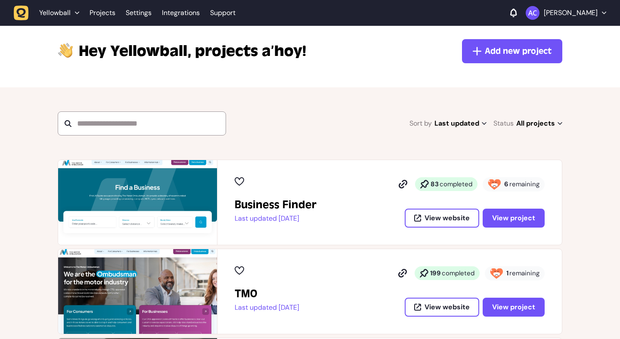
scroll to position [125, 0]
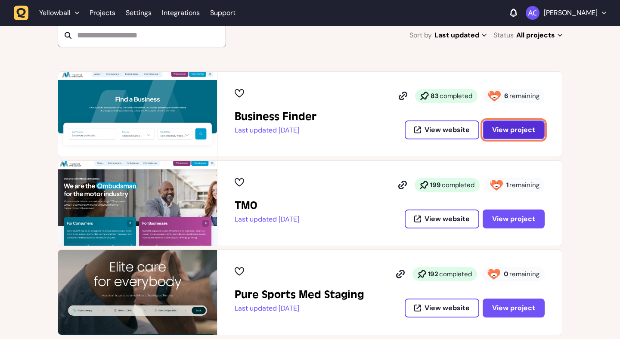
click at [505, 129] on span "View project" at bounding box center [513, 129] width 43 height 9
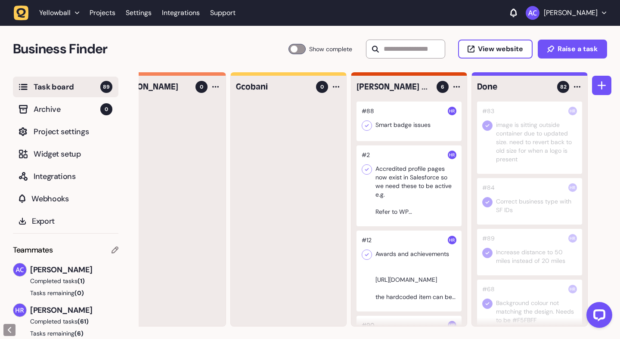
click at [406, 117] on div at bounding box center [408, 122] width 105 height 40
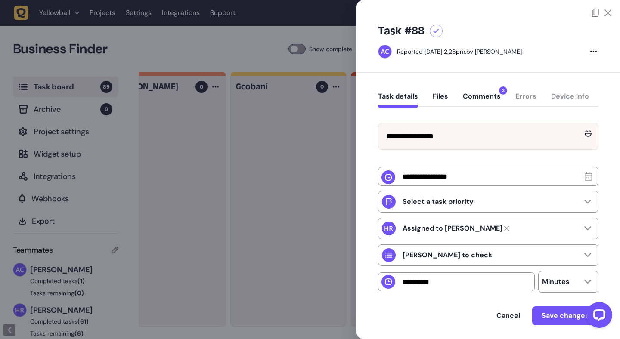
click at [466, 95] on button "Comments 3" at bounding box center [482, 99] width 38 height 15
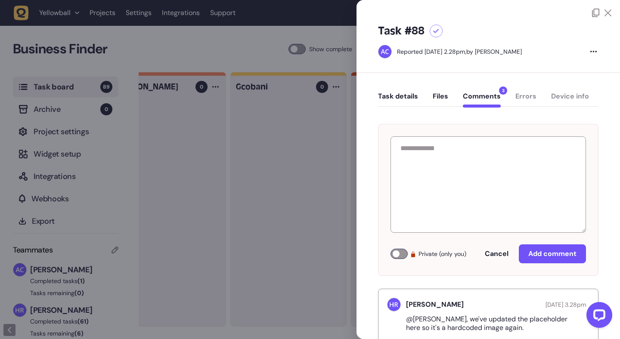
click at [604, 16] on icon at bounding box center [607, 12] width 7 height 7
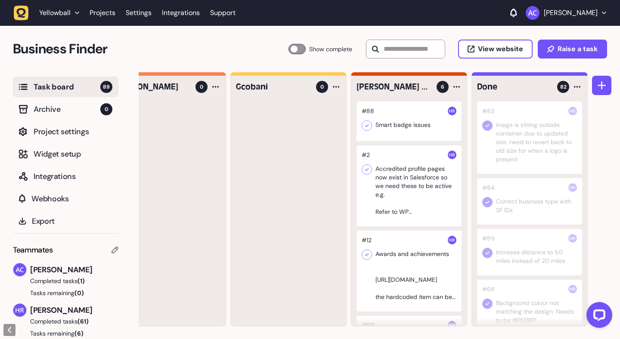
click at [425, 170] on div at bounding box center [408, 185] width 105 height 81
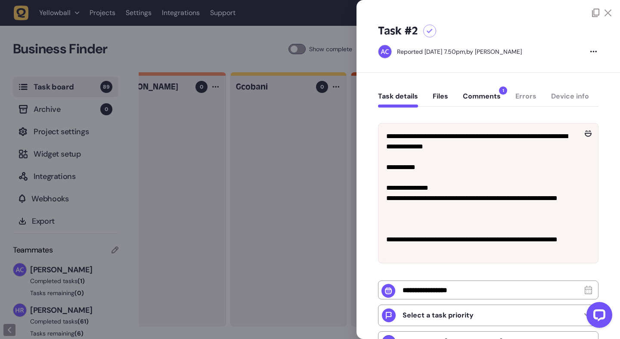
click at [483, 100] on button "Comments 1" at bounding box center [482, 99] width 38 height 15
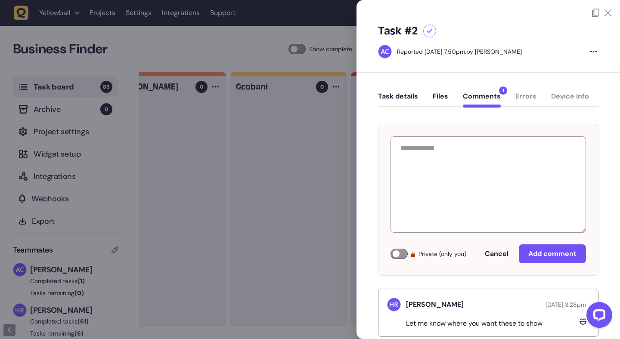
click at [606, 12] on icon at bounding box center [607, 12] width 7 height 7
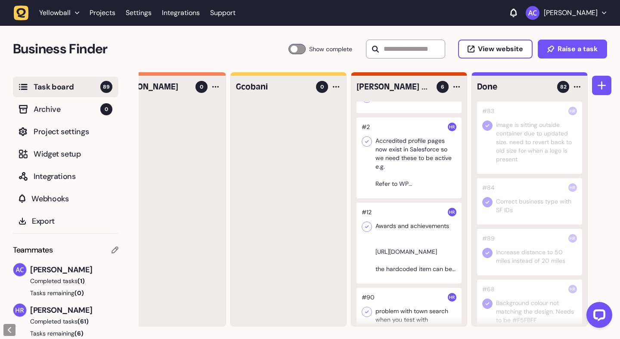
scroll to position [73, 0]
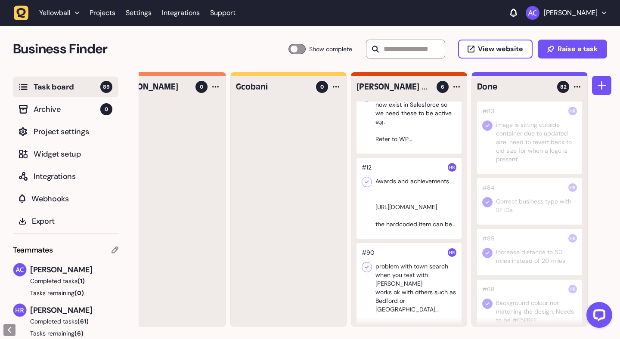
click at [408, 191] on div at bounding box center [408, 198] width 105 height 81
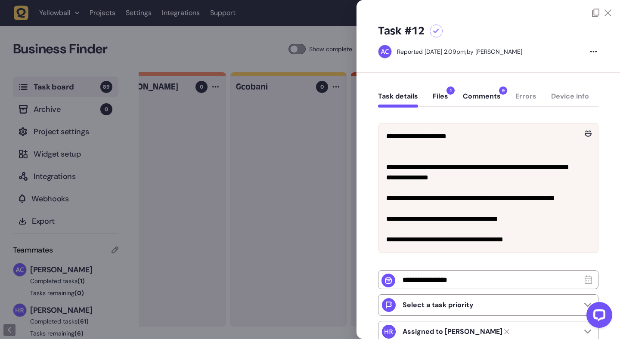
scroll to position [6, 0]
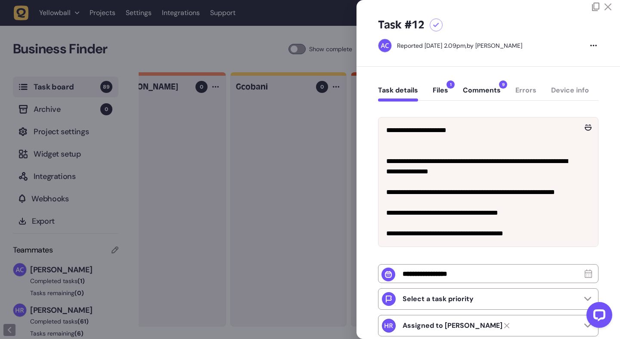
click at [476, 85] on div "Task details Files 1 Comments 9 Errors Device info" at bounding box center [488, 92] width 220 height 25
click at [476, 87] on button "Comments 9" at bounding box center [482, 93] width 38 height 15
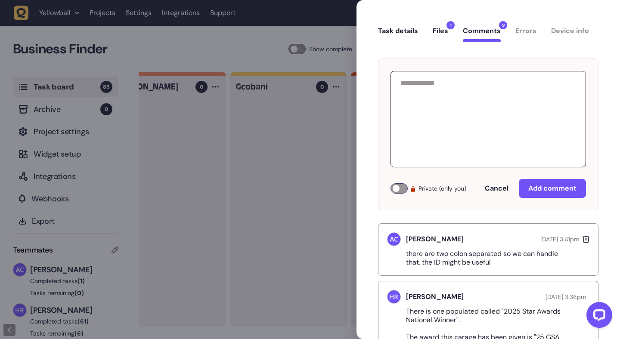
scroll to position [0, 0]
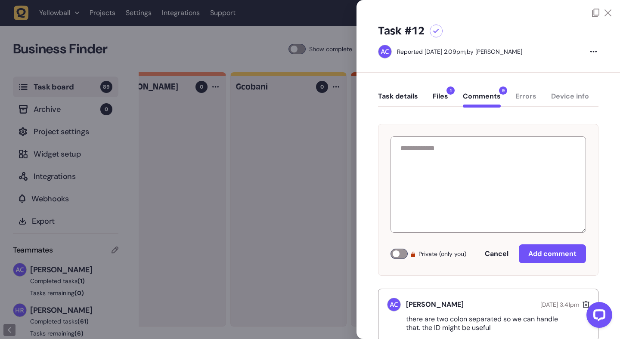
click at [606, 12] on icon at bounding box center [607, 12] width 7 height 7
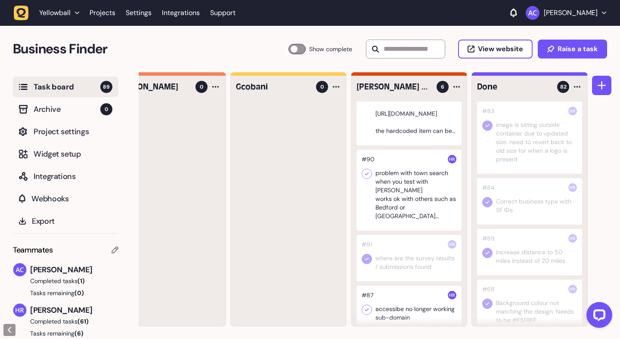
scroll to position [177, 0]
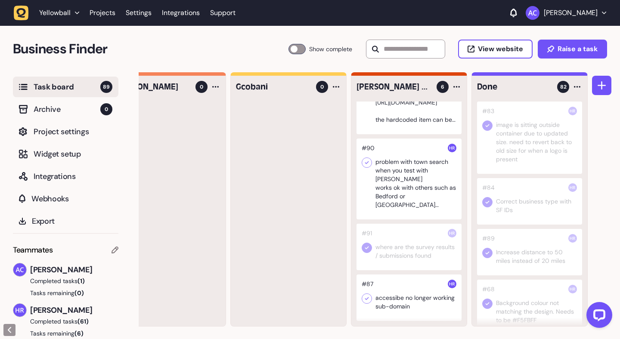
click at [408, 244] on div at bounding box center [408, 247] width 105 height 46
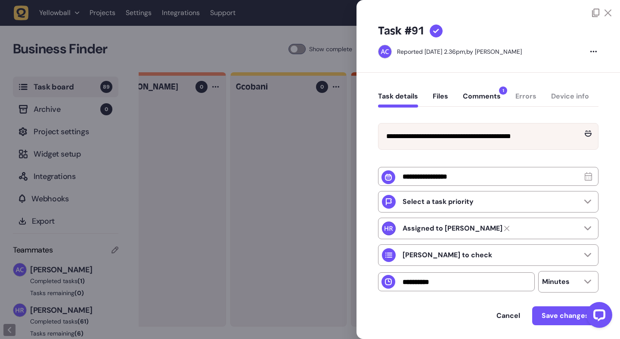
click at [488, 97] on button "Comments 1" at bounding box center [482, 99] width 38 height 15
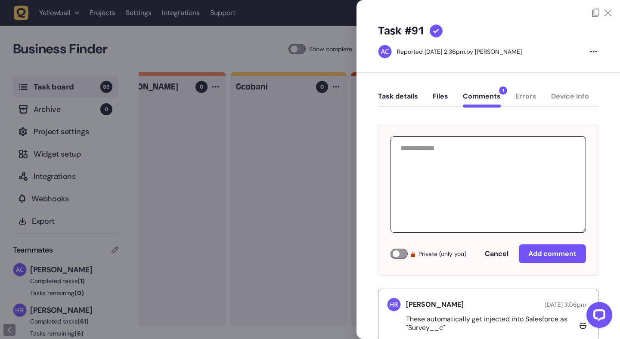
scroll to position [23, 0]
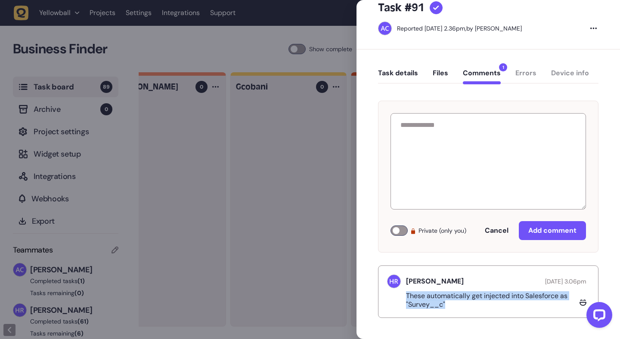
drag, startPoint x: 406, startPoint y: 294, endPoint x: 469, endPoint y: 302, distance: 63.3
click at [469, 302] on p "These automatically get injected into Salesforce as "Survey__c"" at bounding box center [491, 300] width 170 height 17
copy p "These automatically get injected into Salesforce as "Survey__c""
click at [317, 186] on div at bounding box center [310, 169] width 620 height 339
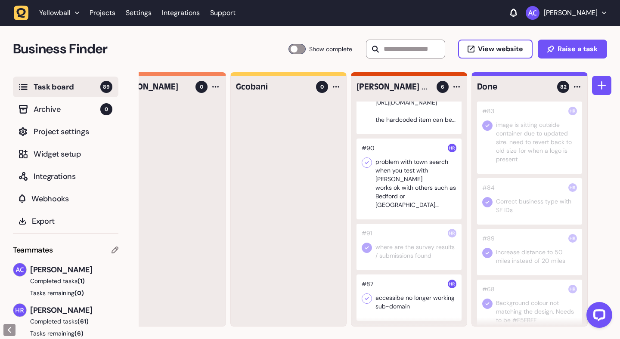
click at [403, 244] on div at bounding box center [408, 247] width 105 height 46
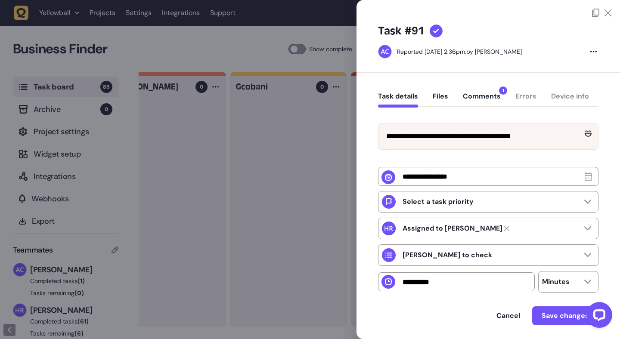
click at [470, 102] on button "Comments 1" at bounding box center [482, 99] width 38 height 15
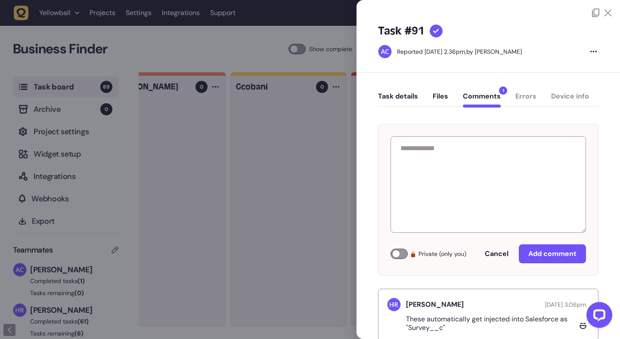
click at [295, 159] on div at bounding box center [310, 169] width 620 height 339
